Goal: Browse casually: Explore the website without a specific task or goal

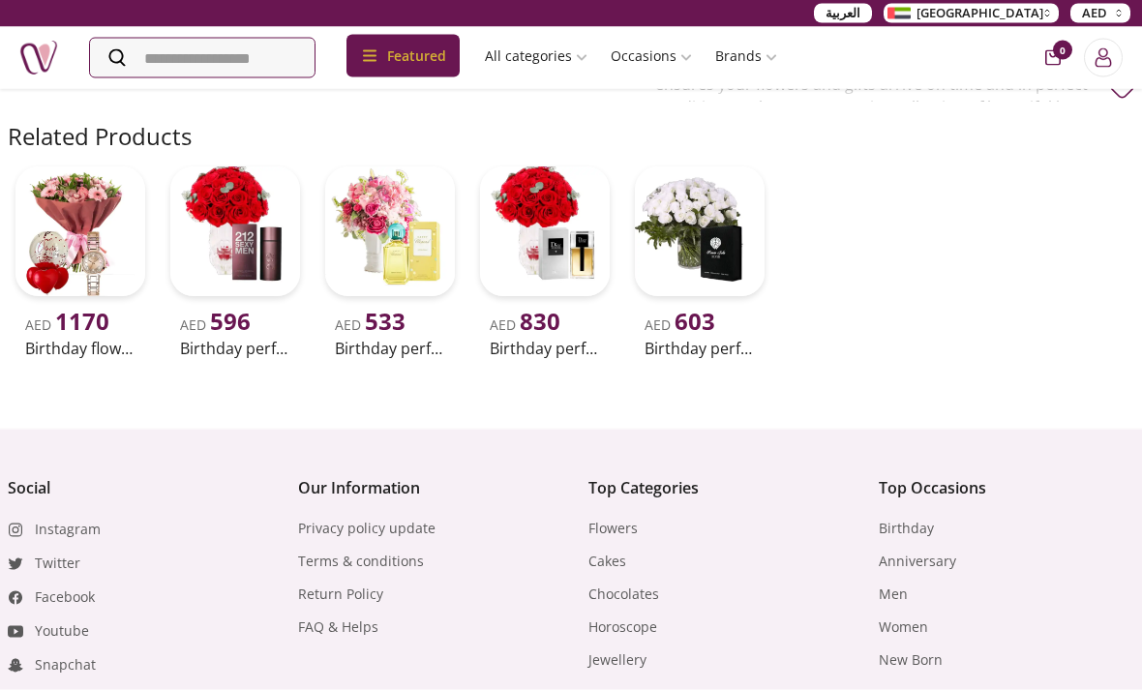
scroll to position [993, 0]
click at [691, 255] on img at bounding box center [700, 231] width 130 height 130
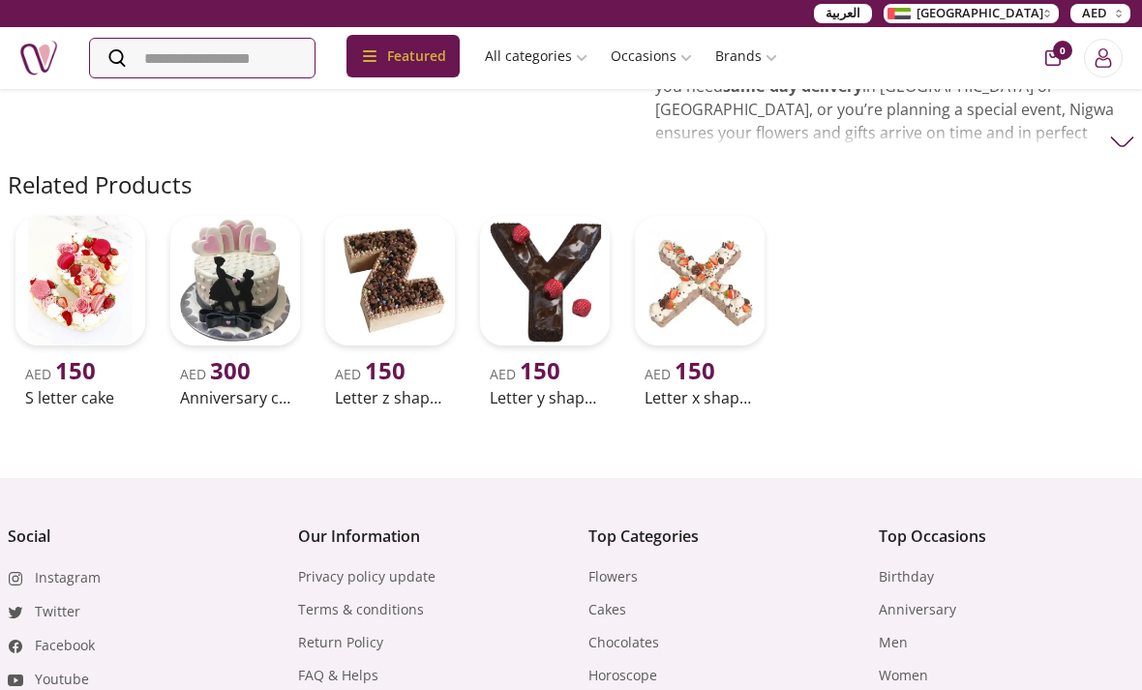
scroll to position [742, 0]
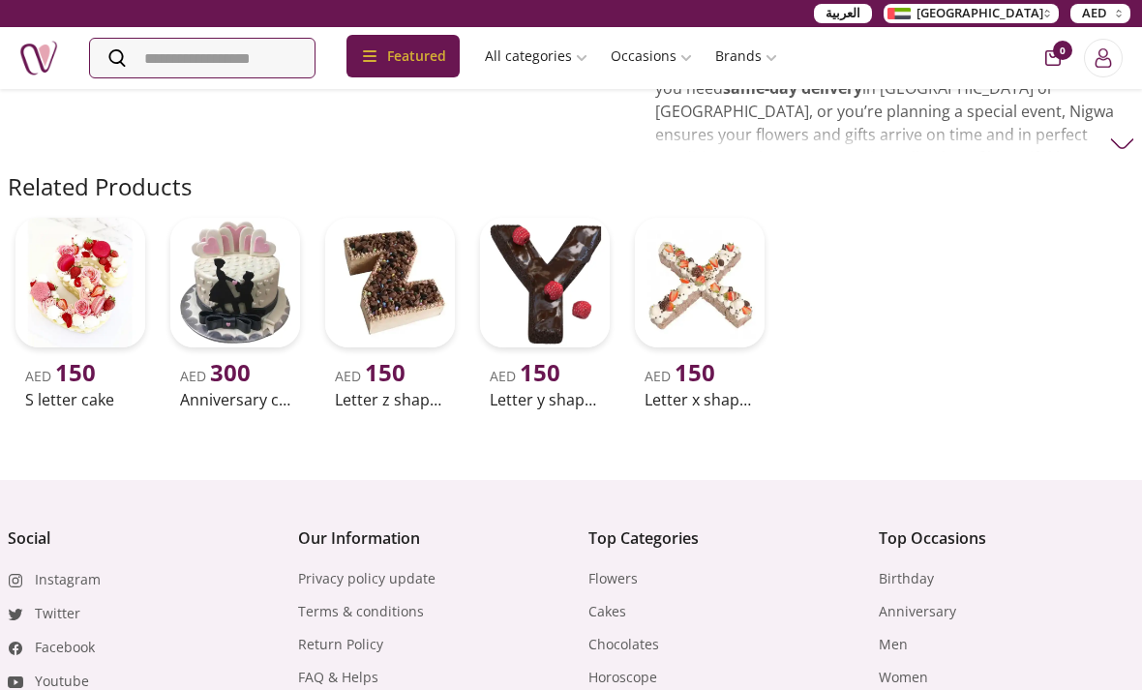
click at [545, 258] on img at bounding box center [545, 283] width 130 height 130
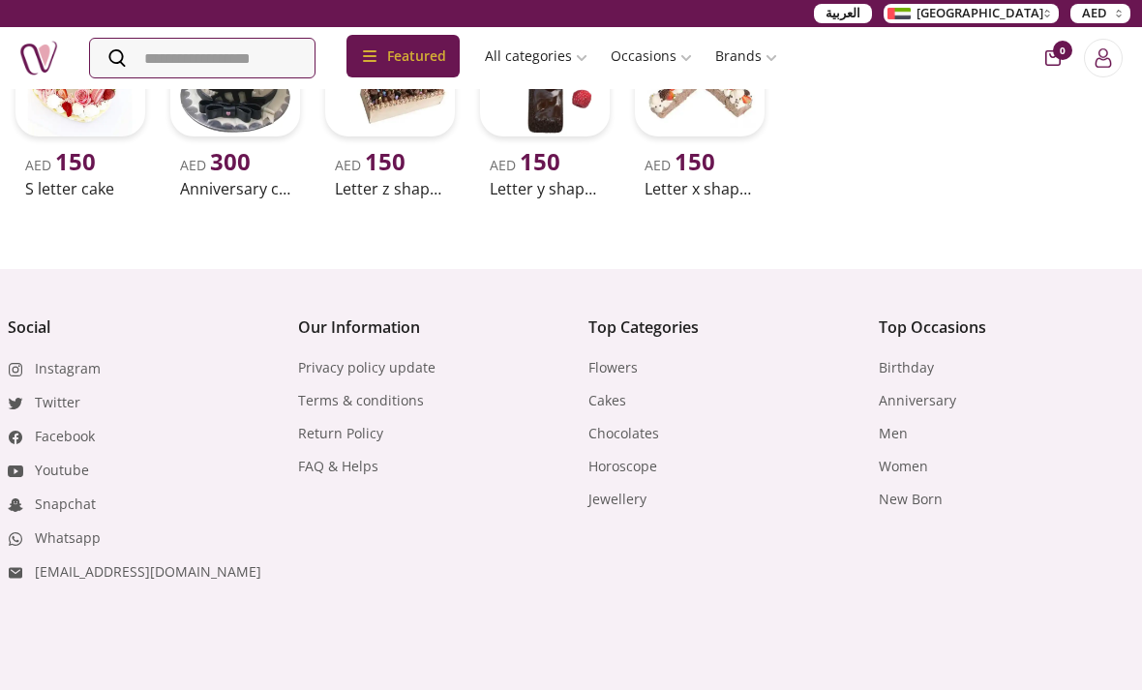
click at [574, 689] on html "العربية UAE AED Featured Accessories Cake Flower Kids All categories musk&bakho…" at bounding box center [571, 104] width 1142 height 1692
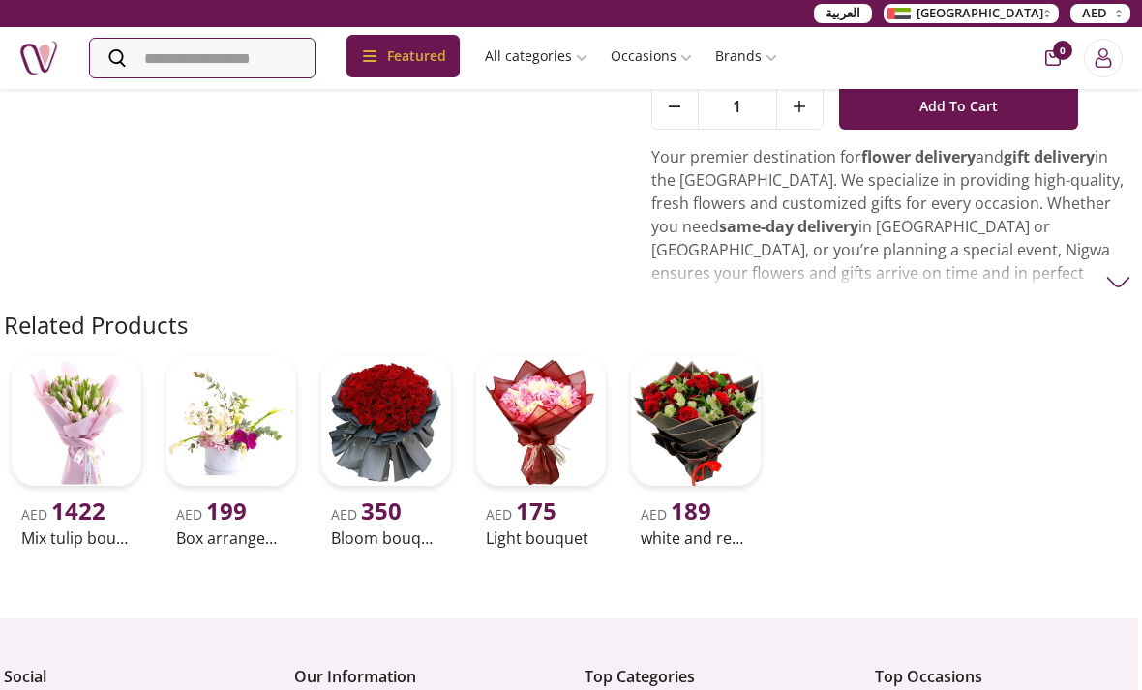
scroll to position [874, 4]
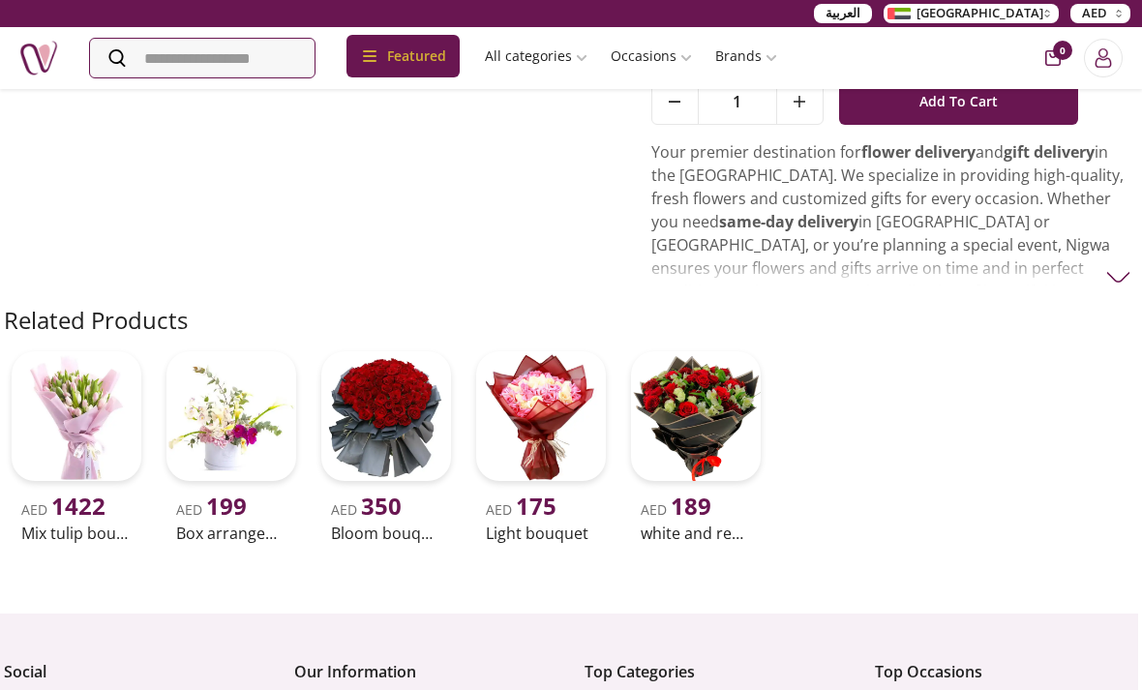
click at [704, 440] on img at bounding box center [696, 416] width 130 height 130
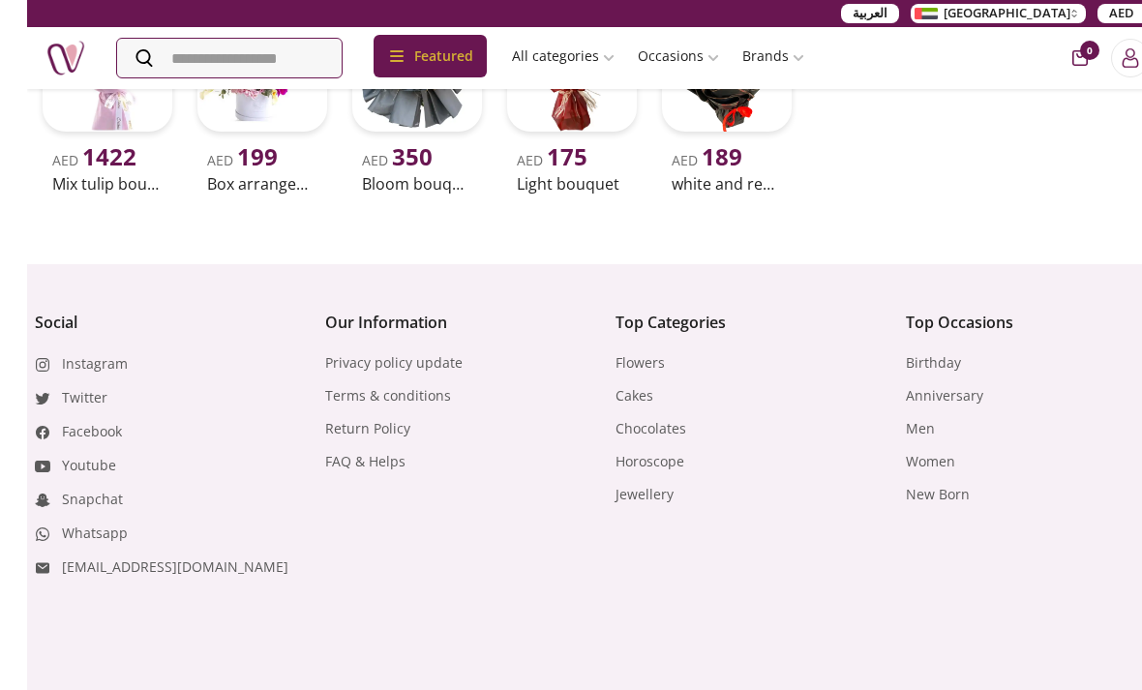
scroll to position [1071, 0]
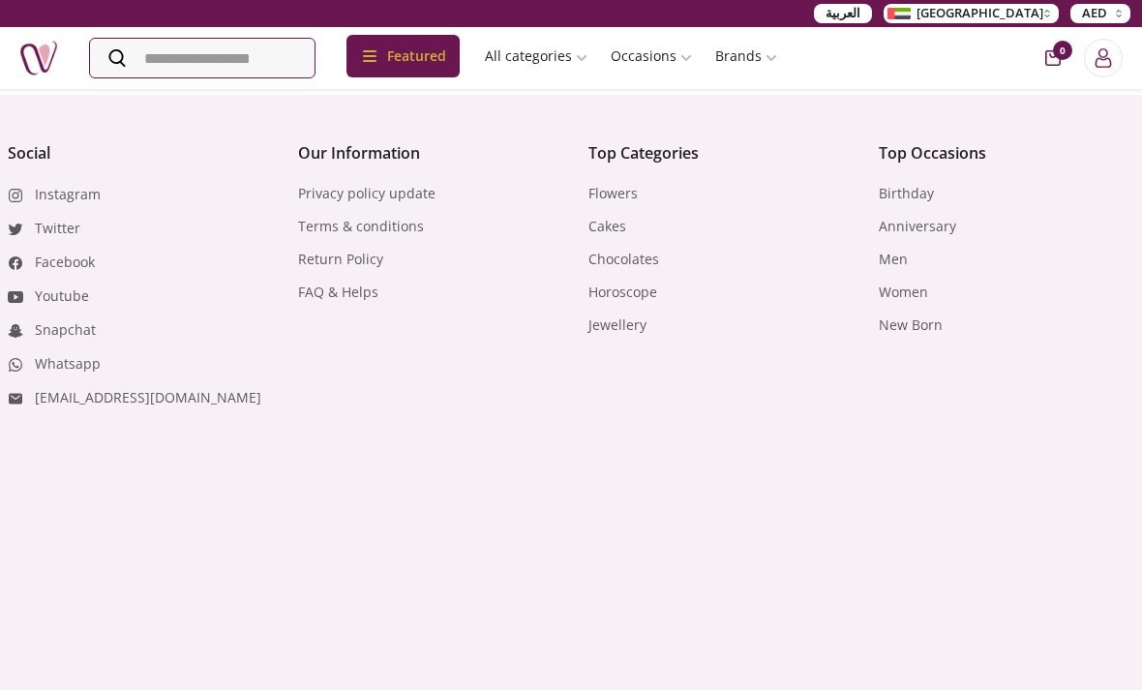
click at [1139, 315] on div "Social Instagram Twitter Facebook Youtube Snapchat Whatsapp [EMAIL_ADDRESS][DOM…" at bounding box center [571, 416] width 1142 height 564
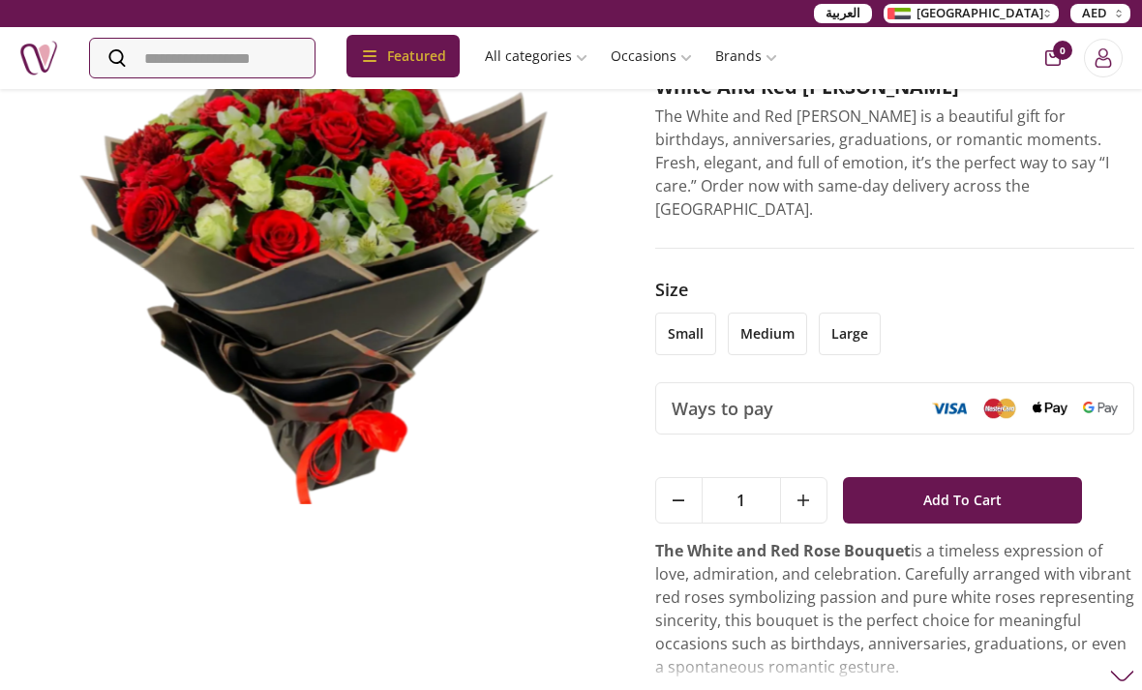
scroll to position [0, 0]
